Goal: Information Seeking & Learning: Learn about a topic

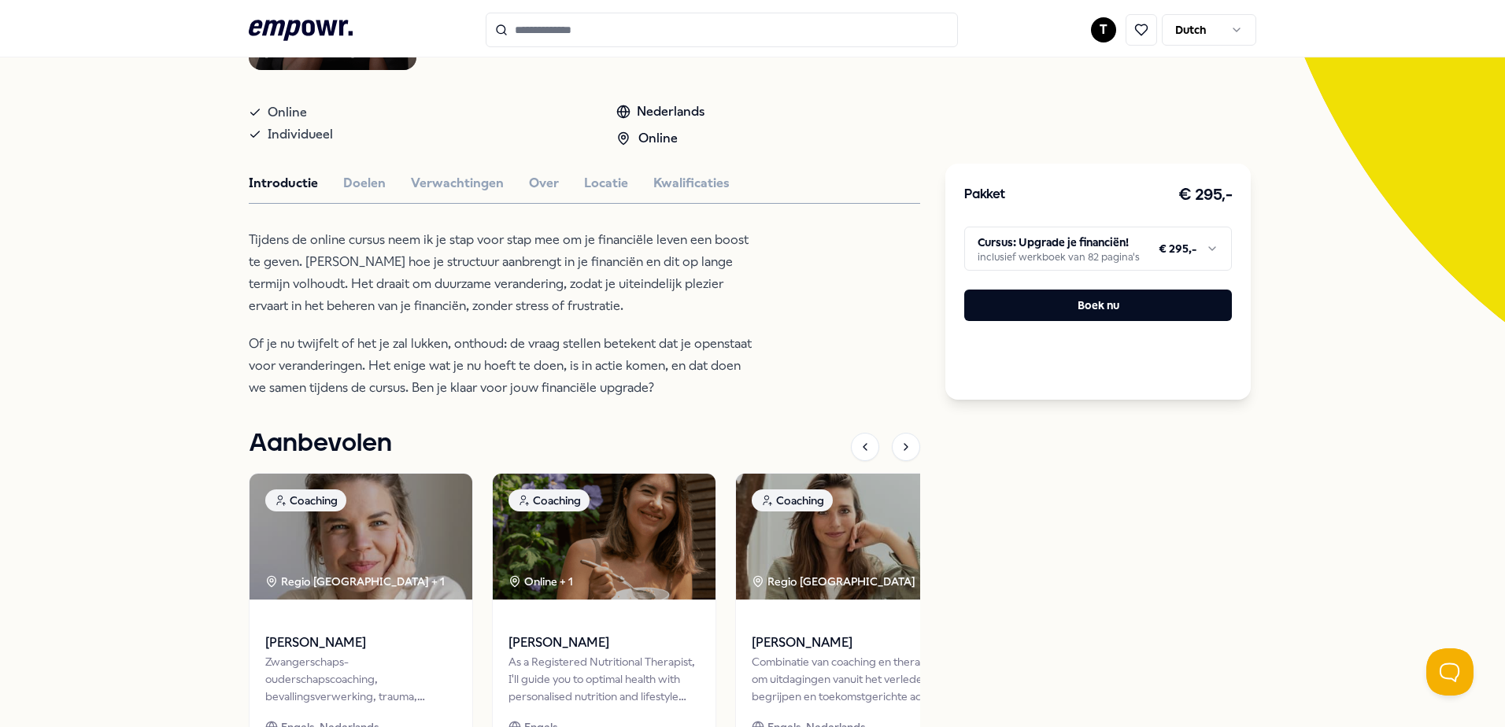
scroll to position [315, 0]
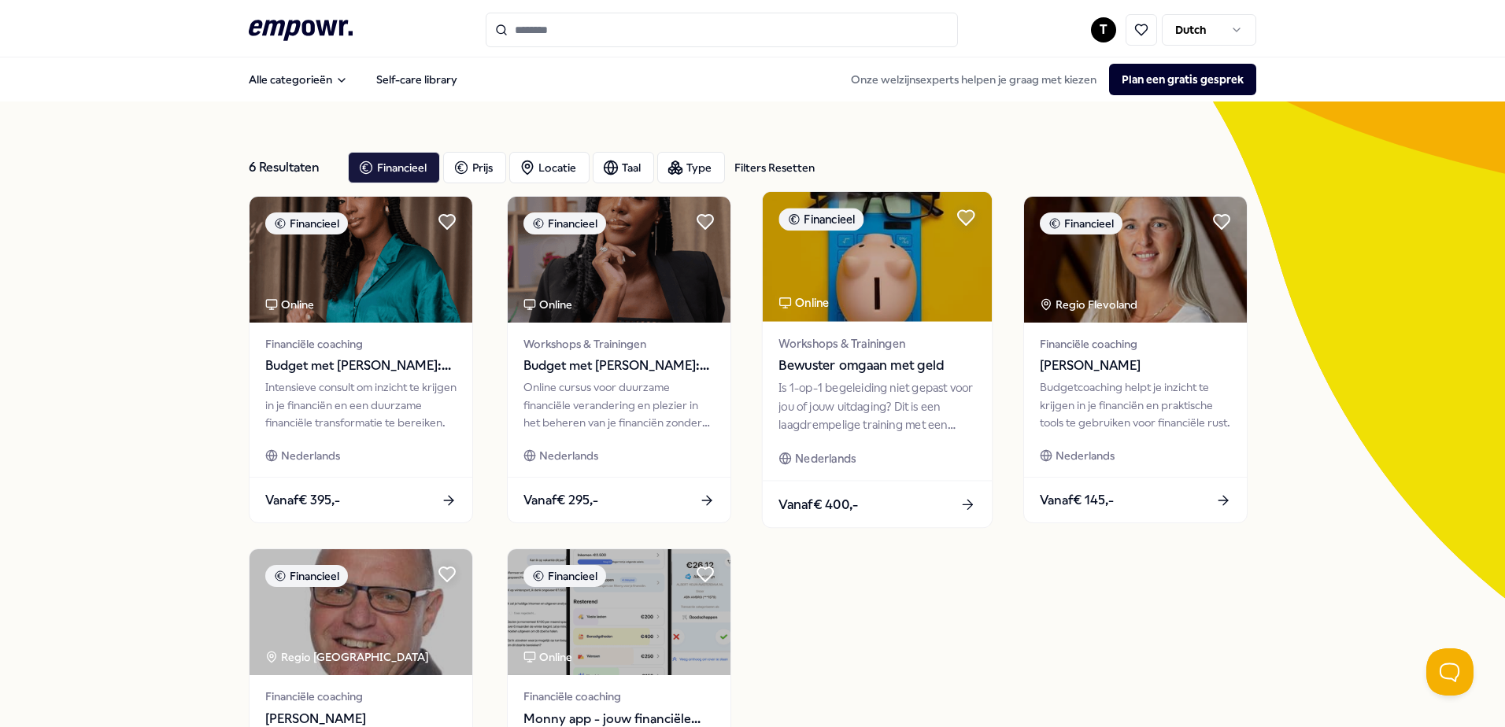
click at [804, 312] on div "Online" at bounding box center [804, 303] width 50 height 18
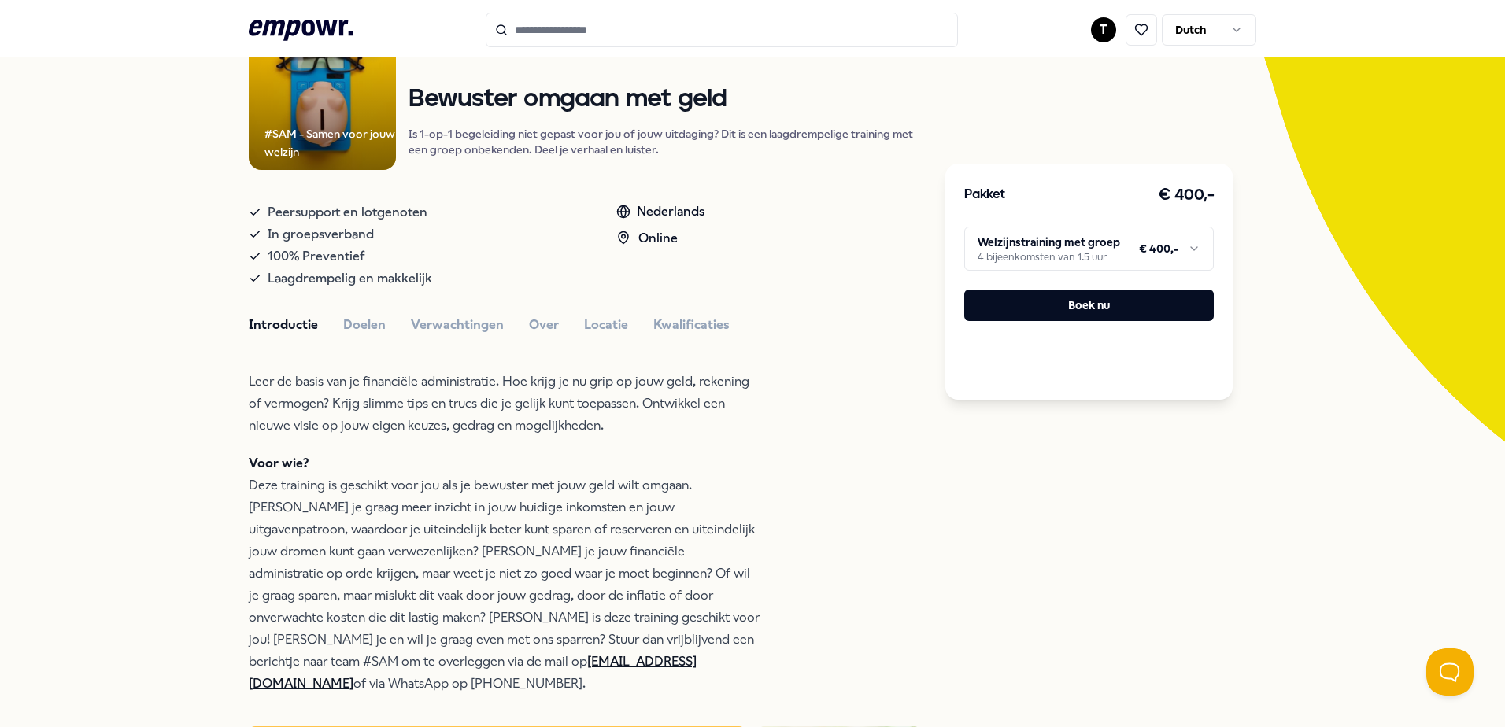
scroll to position [157, 0]
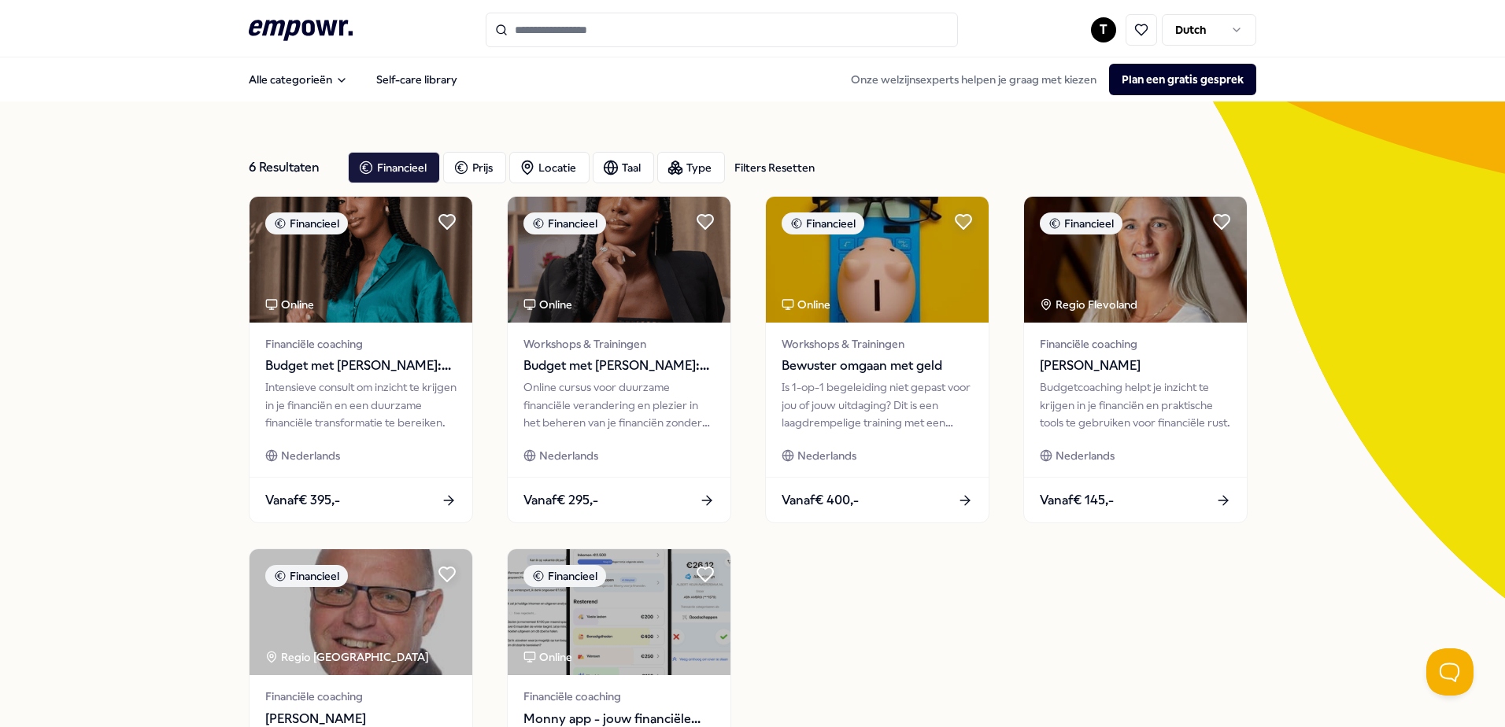
click at [282, 28] on icon at bounding box center [301, 30] width 104 height 20
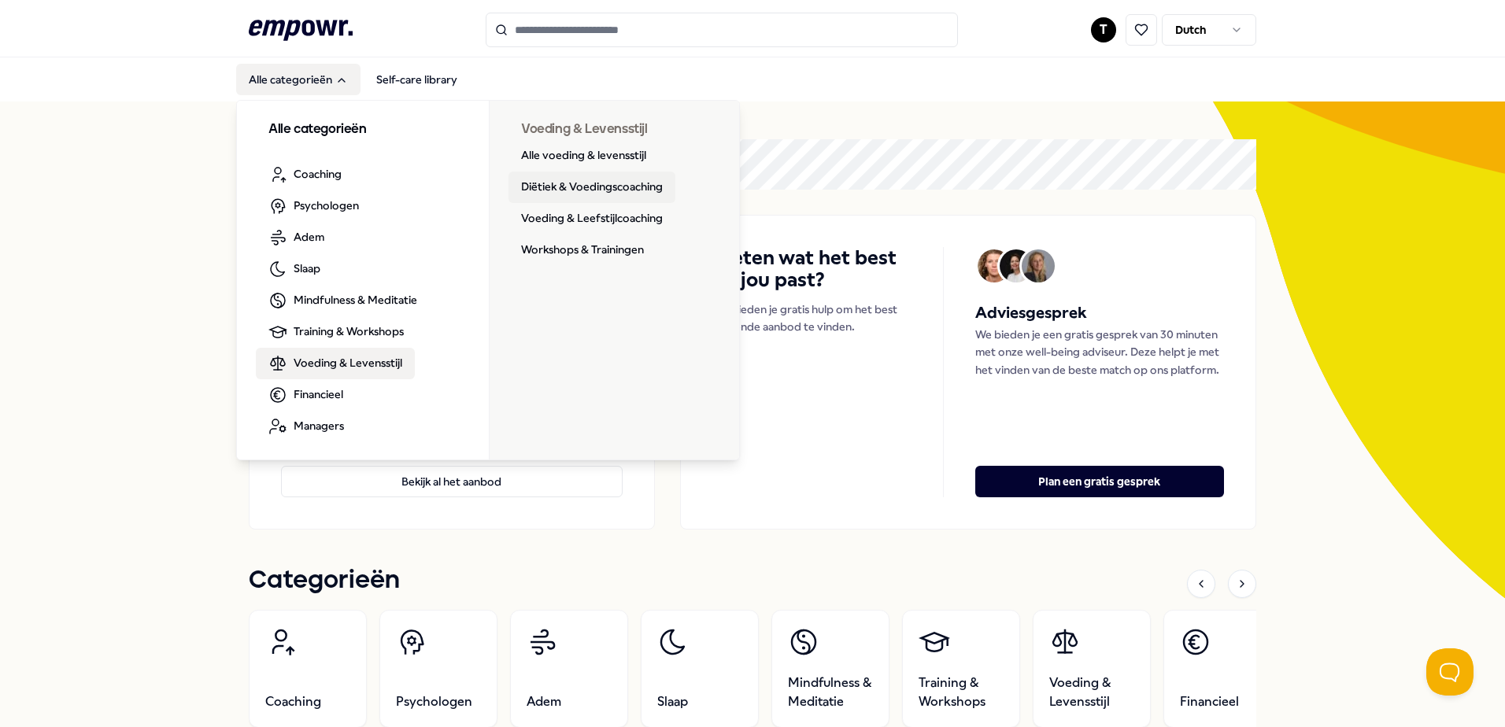
click at [631, 193] on link "Diëtiek & Voedingscoaching" at bounding box center [592, 187] width 167 height 31
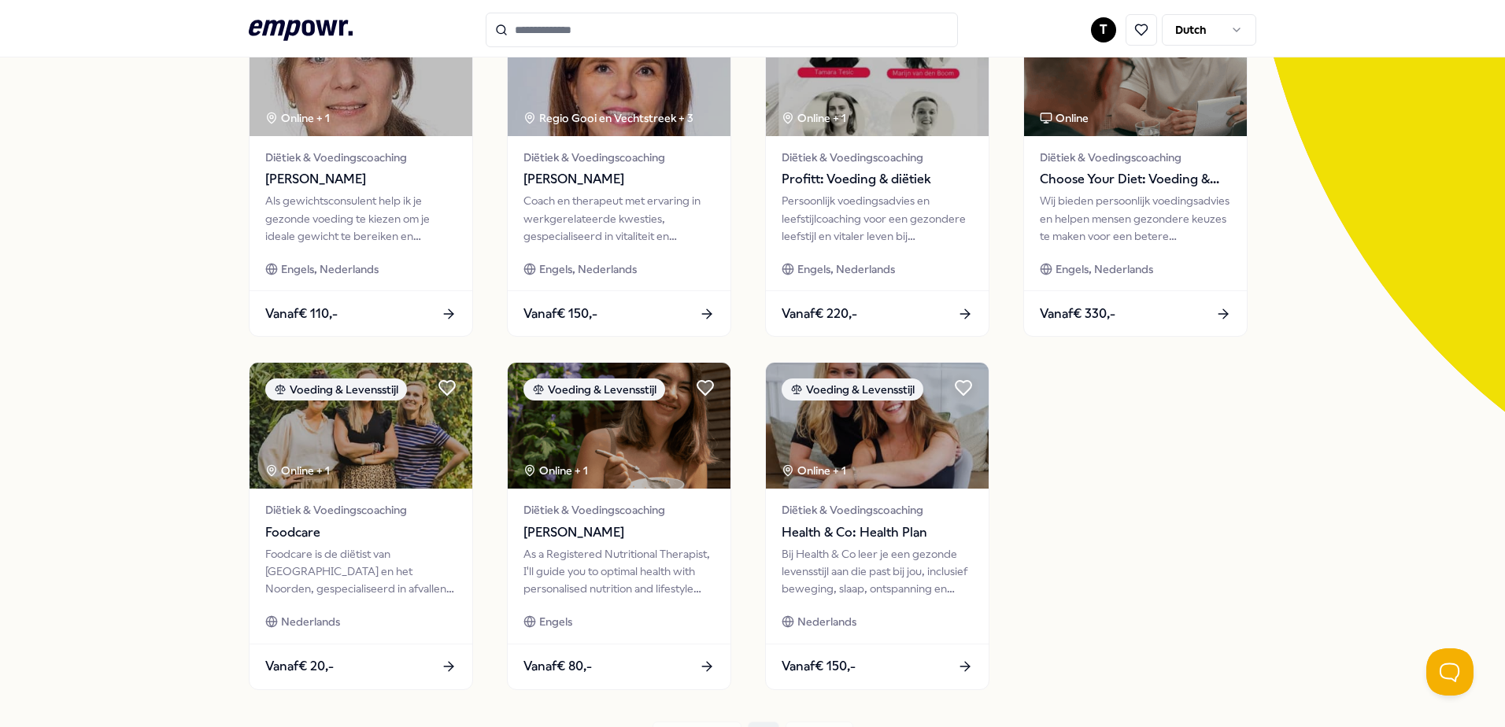
scroll to position [236, 0]
